Goal: Task Accomplishment & Management: Use online tool/utility

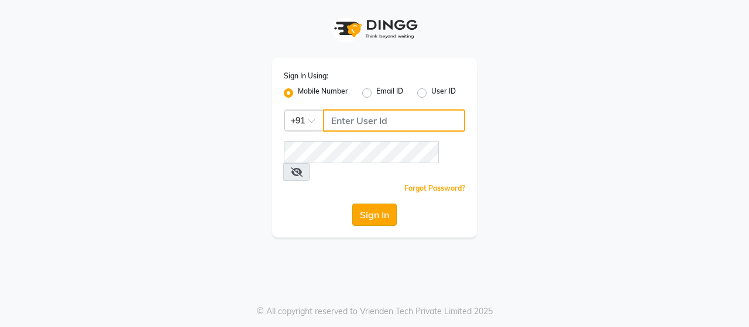
type input "8608087778"
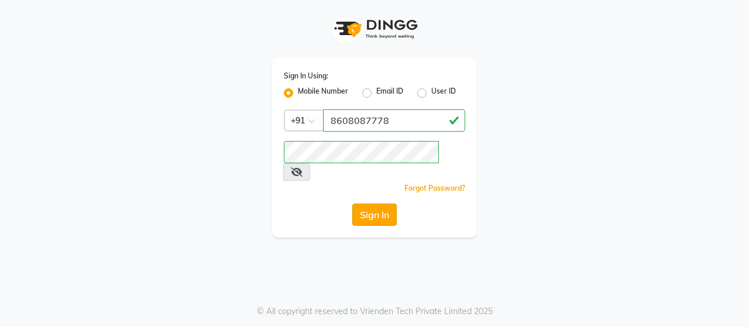
click at [370, 204] on button "Sign In" at bounding box center [374, 215] width 44 height 22
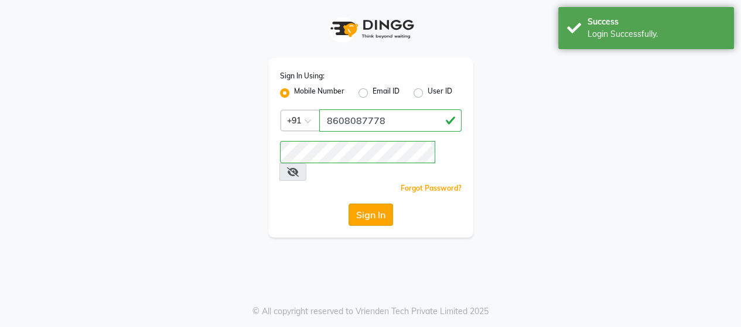
select select "service"
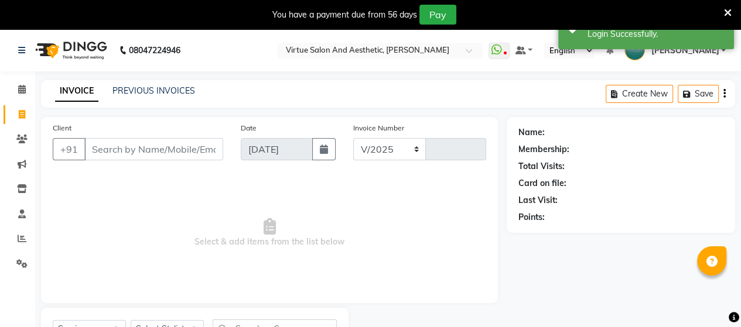
select select "4466"
type input "3419"
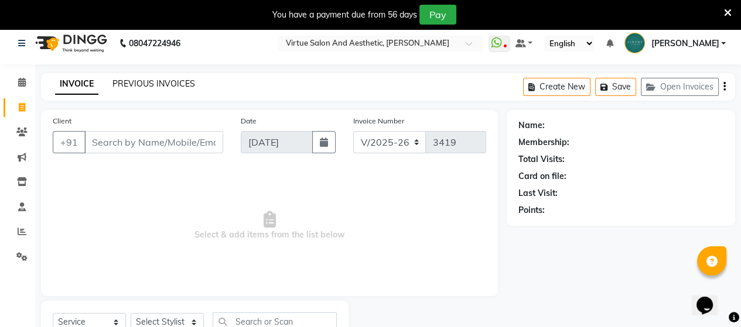
click at [126, 86] on link "PREVIOUS INVOICES" at bounding box center [153, 83] width 83 height 11
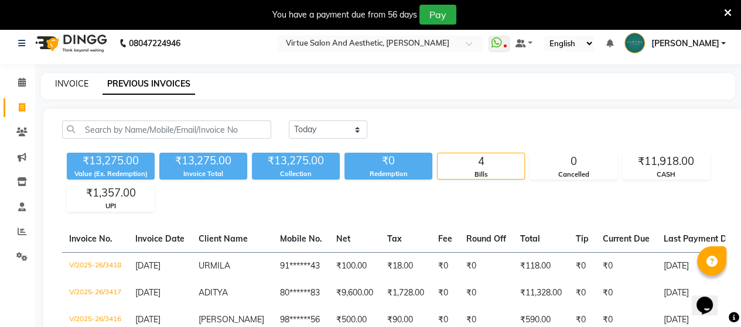
click at [73, 84] on link "INVOICE" at bounding box center [71, 83] width 33 height 11
select select "service"
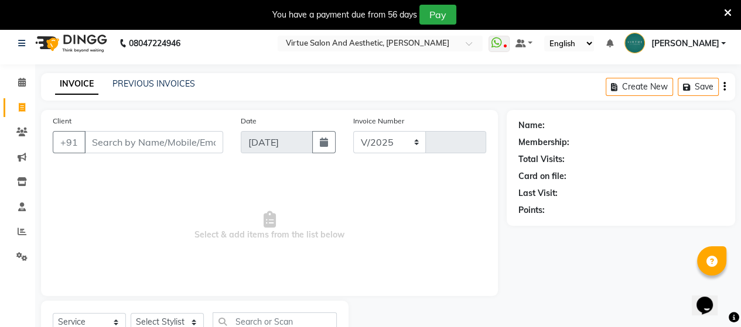
select select "4466"
type input "3419"
